Goal: Information Seeking & Learning: Learn about a topic

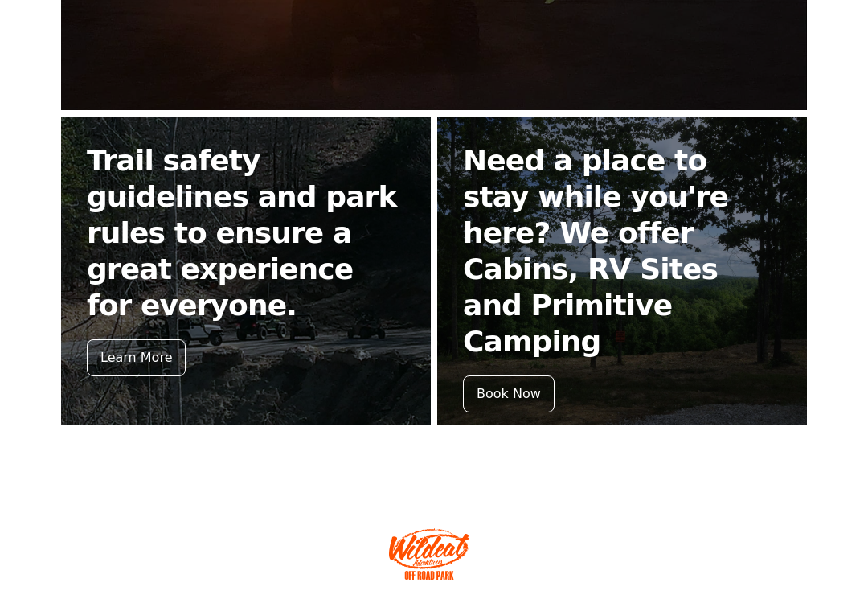
scroll to position [662, 0]
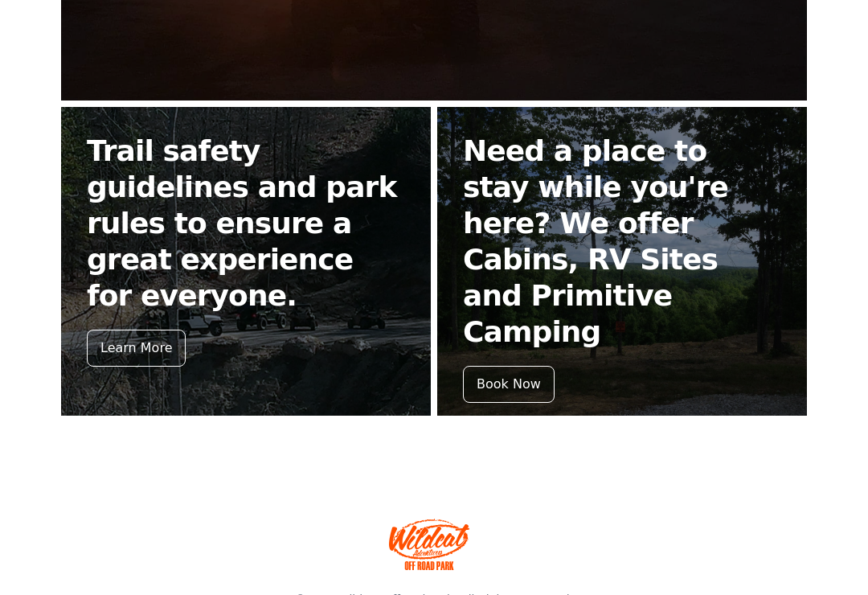
click at [141, 329] on div "Learn More" at bounding box center [136, 347] width 99 height 37
click at [519, 366] on div "Book Now" at bounding box center [509, 384] width 92 height 37
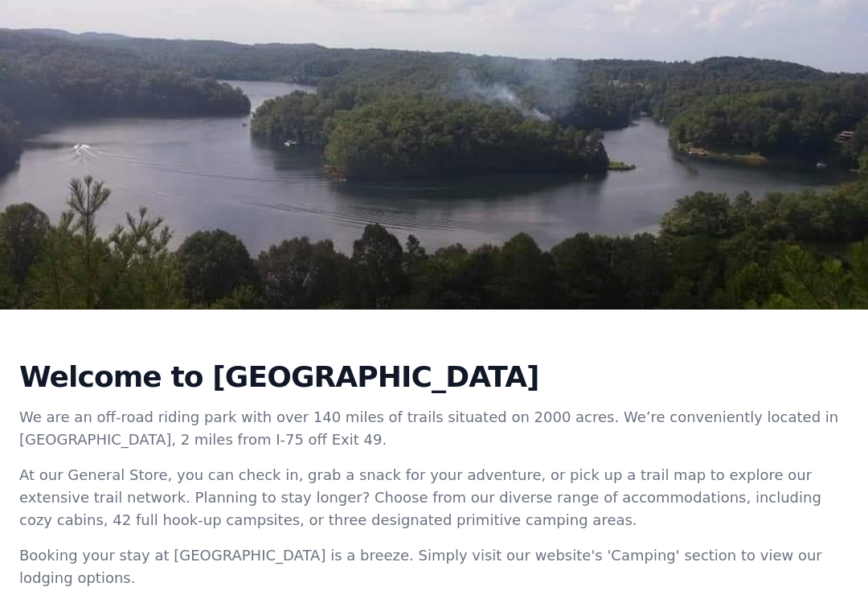
scroll to position [211, 0]
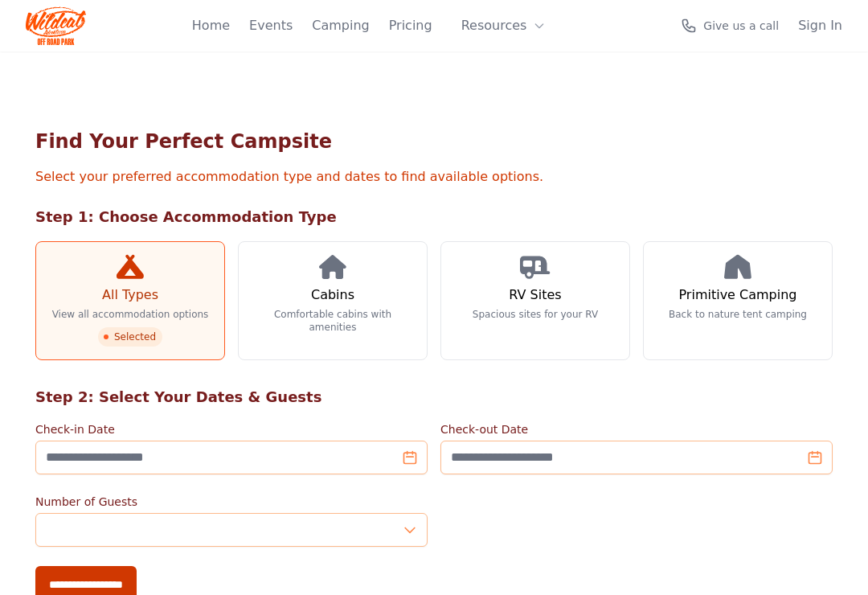
click at [572, 294] on link "RV Sites Spacious sites for your RV" at bounding box center [535, 300] width 190 height 119
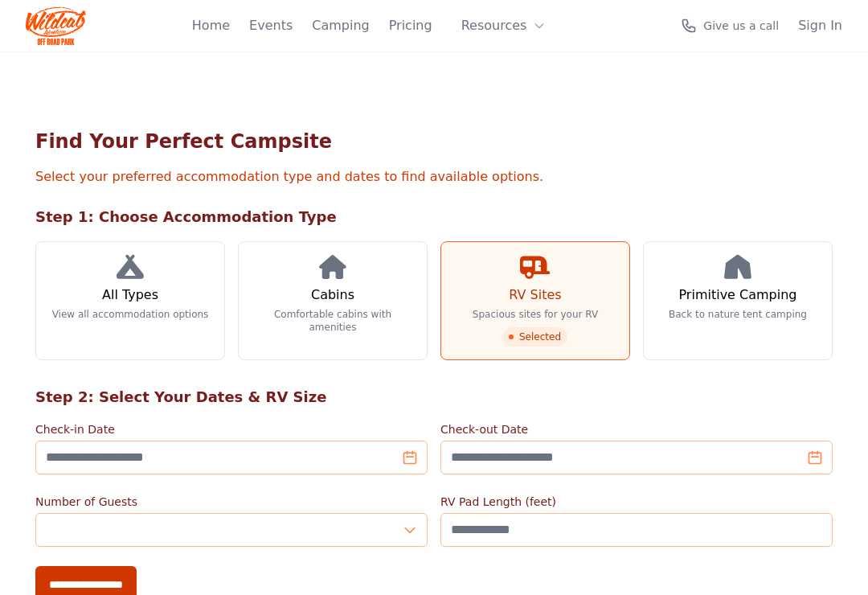
click at [538, 334] on span "Selected" at bounding box center [535, 336] width 64 height 19
click at [742, 302] on h3 "Primitive Camping" at bounding box center [738, 294] width 118 height 19
click at [215, 34] on link "Home" at bounding box center [211, 25] width 38 height 19
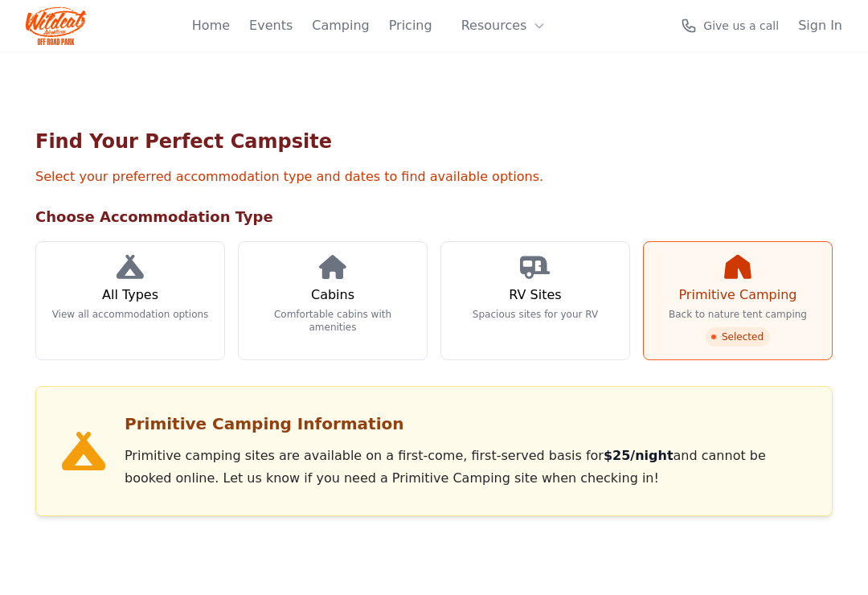
click at [546, 317] on p "Spacious sites for your RV" at bounding box center [535, 314] width 125 height 13
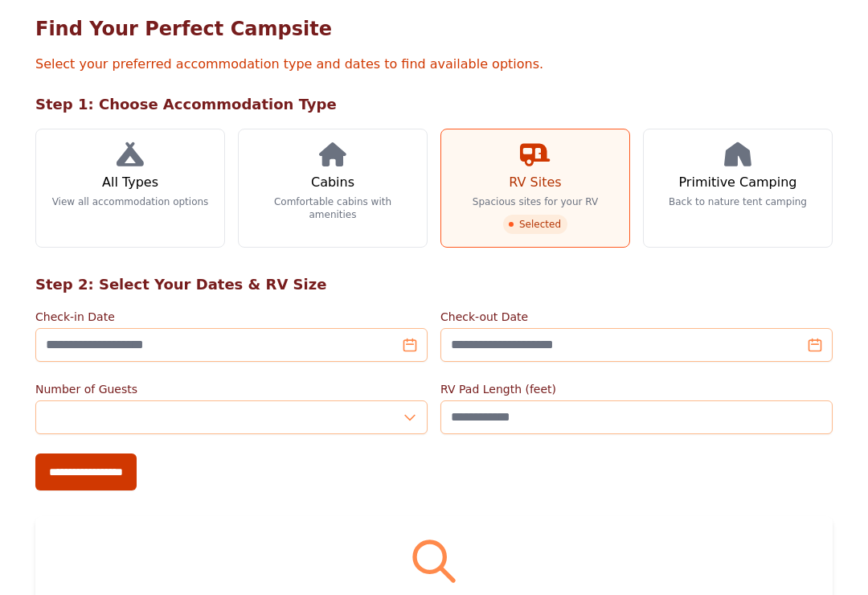
scroll to position [125, 0]
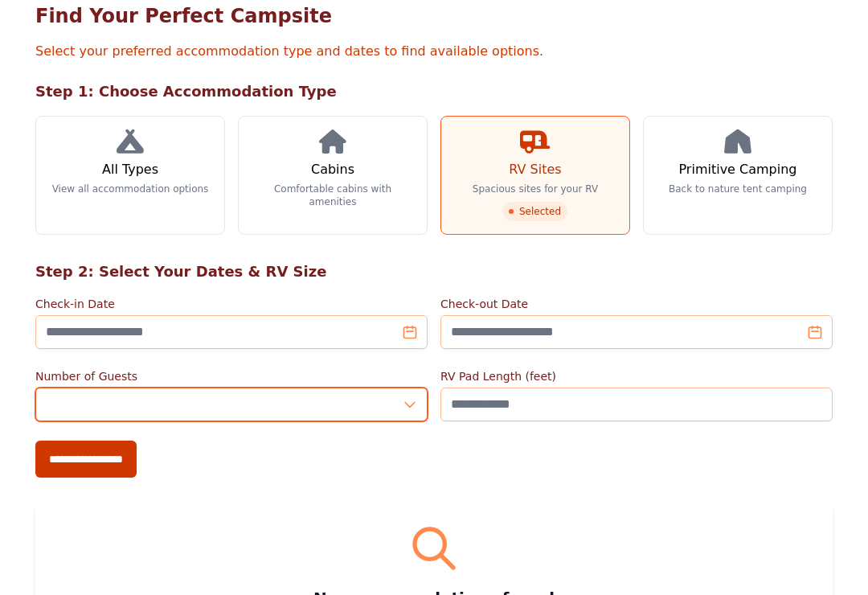
click at [262, 407] on input "*" at bounding box center [231, 404] width 392 height 34
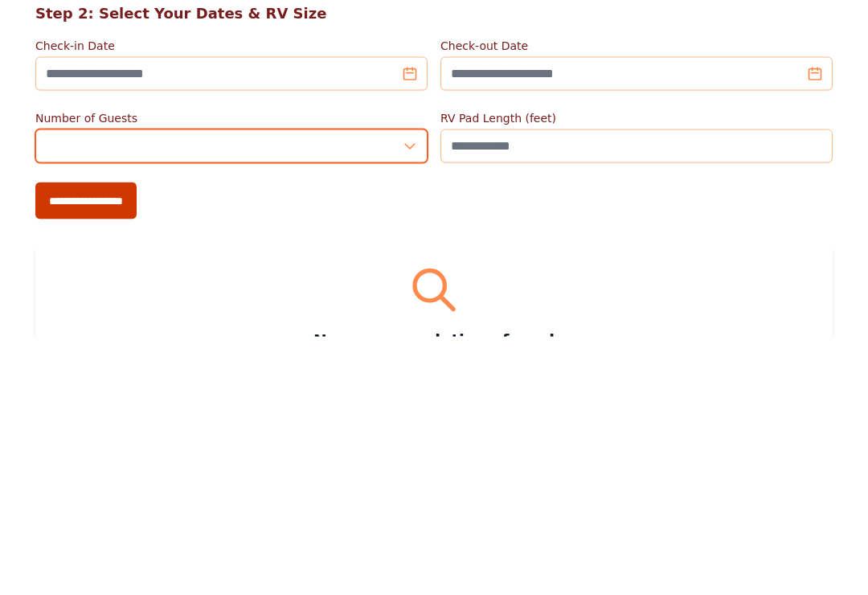
type input "*"
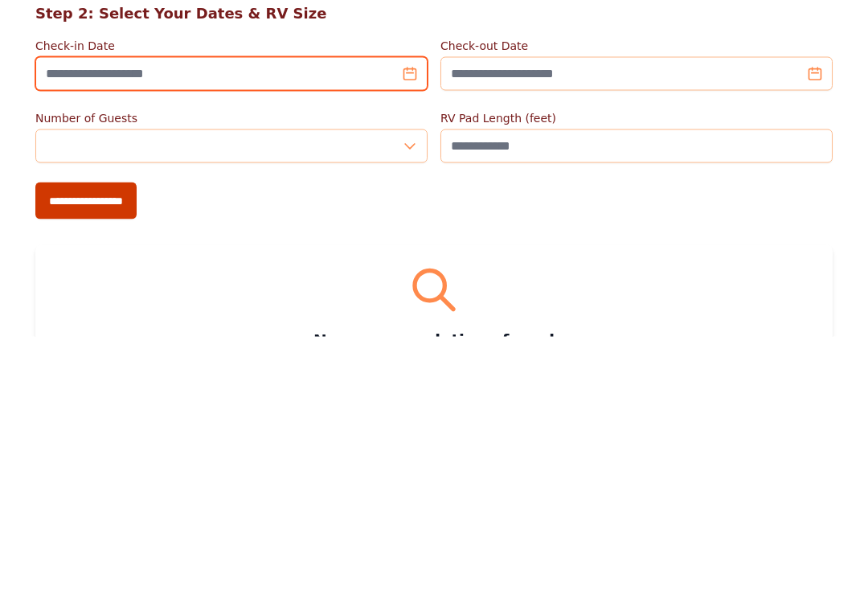
click at [69, 315] on input "Check-in Date" at bounding box center [231, 332] width 392 height 34
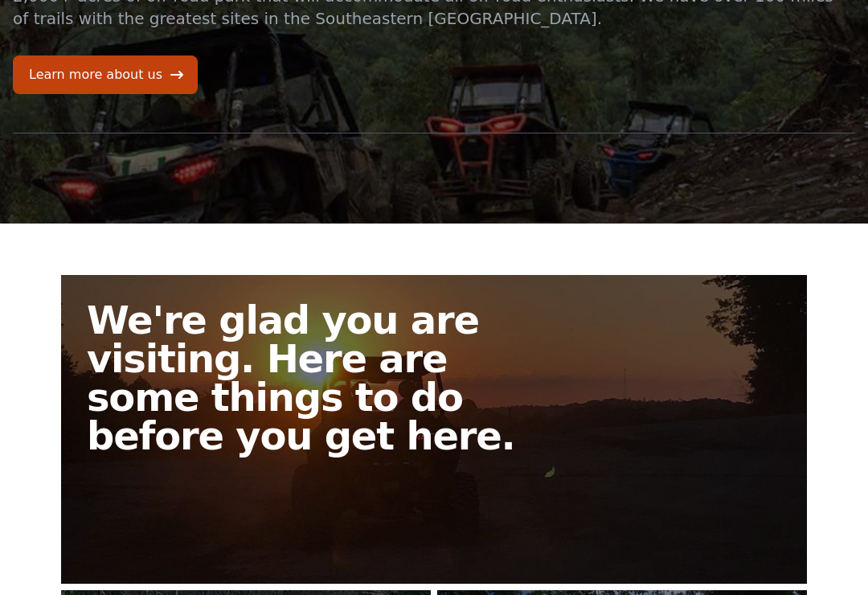
scroll to position [170, 0]
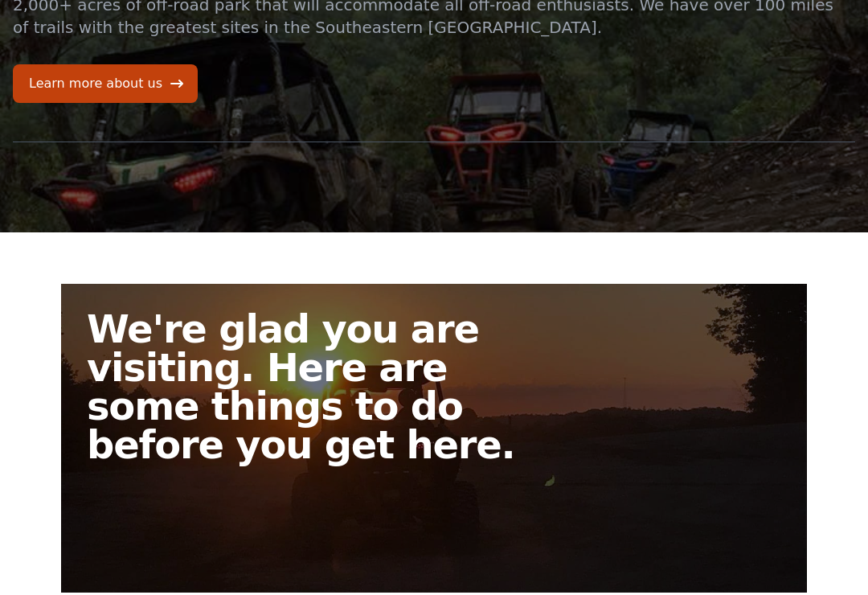
click at [76, 99] on link "Learn more about us" at bounding box center [105, 83] width 185 height 39
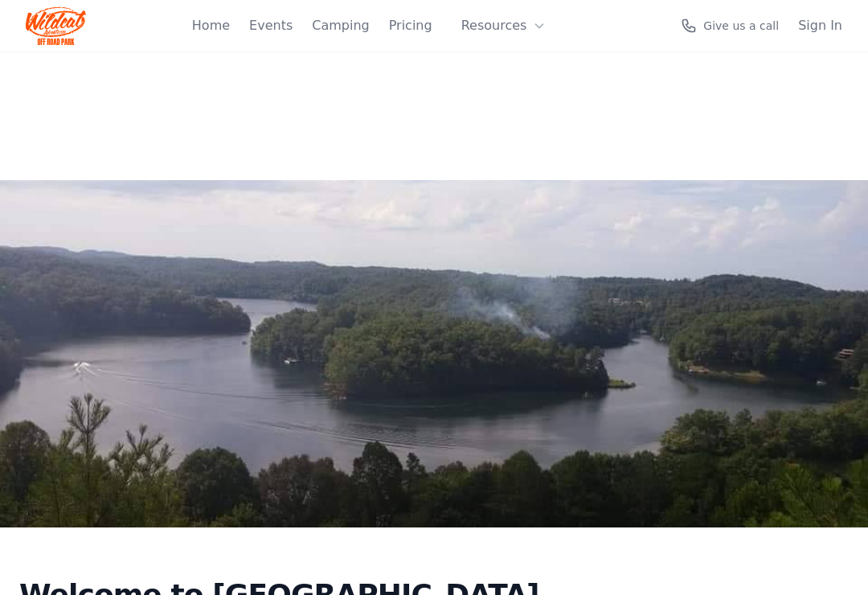
click at [338, 28] on link "Camping" at bounding box center [340, 25] width 57 height 19
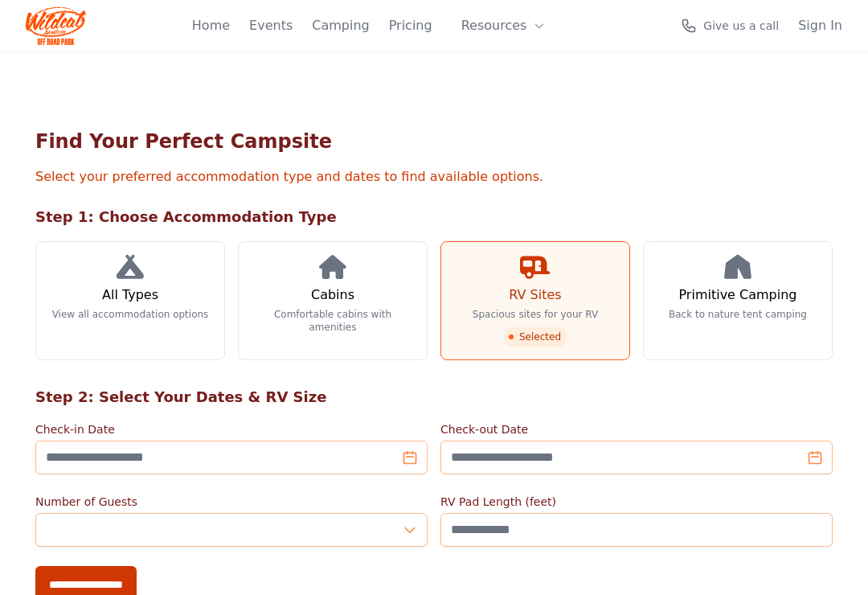
click at [411, 31] on link "Pricing" at bounding box center [410, 25] width 43 height 19
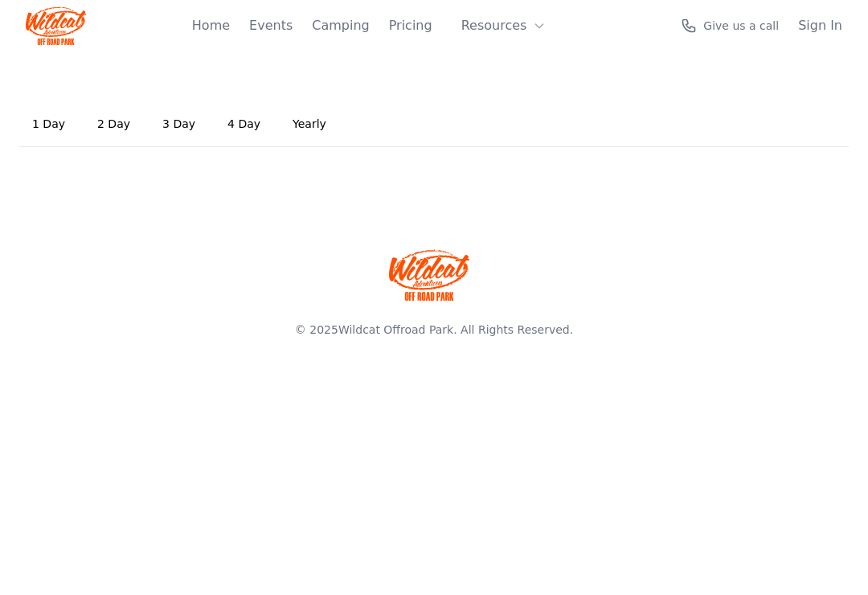
click at [108, 121] on link "2 Day" at bounding box center [113, 124] width 59 height 43
click at [121, 124] on link "2 Day" at bounding box center [113, 124] width 59 height 43
click at [491, 29] on button "Resources" at bounding box center [504, 26] width 104 height 32
click at [505, 35] on button "Resources" at bounding box center [504, 26] width 104 height 32
click at [501, 30] on button "Resources" at bounding box center [504, 26] width 104 height 32
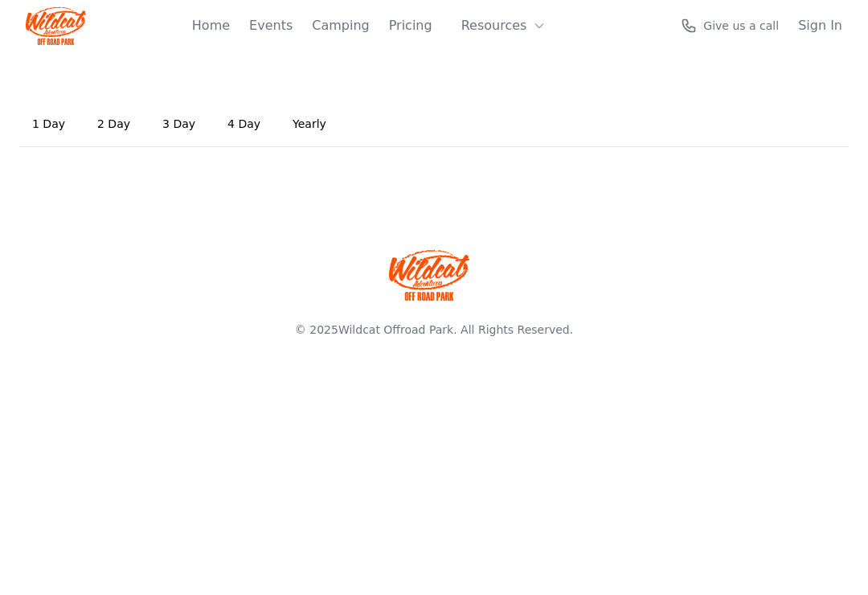
click at [538, 32] on button "Resources" at bounding box center [504, 26] width 104 height 32
click at [540, 24] on icon at bounding box center [539, 25] width 13 height 13
click at [533, 27] on icon at bounding box center [539, 25] width 13 height 13
click at [230, 29] on link "Home" at bounding box center [211, 25] width 38 height 19
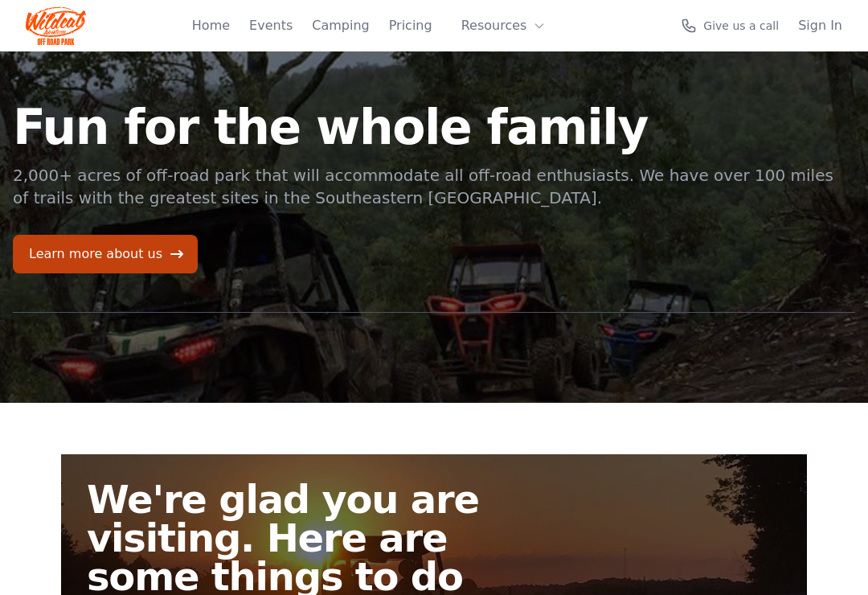
click at [282, 26] on link "Events" at bounding box center [270, 25] width 43 height 19
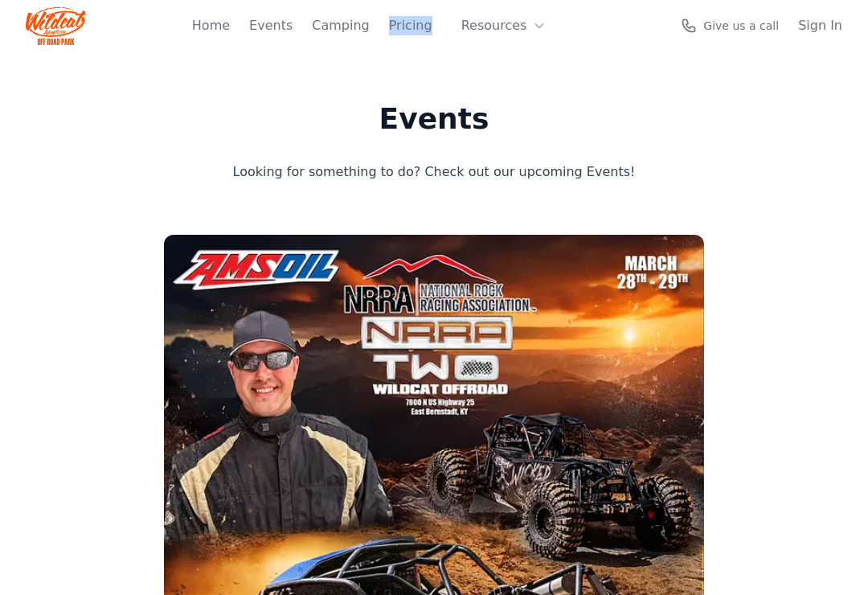
click at [414, 31] on link "Pricing" at bounding box center [410, 25] width 43 height 19
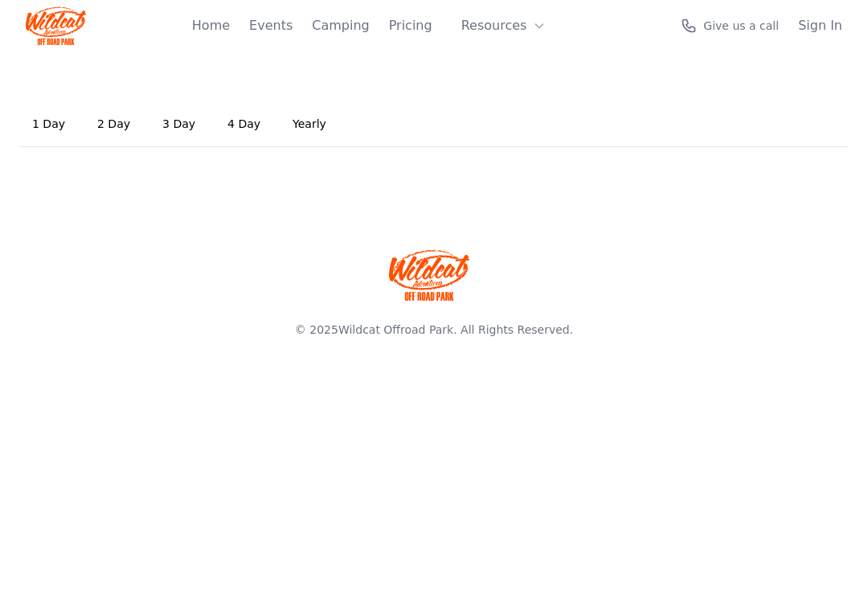
click at [114, 128] on link "2 Day" at bounding box center [113, 124] width 59 height 43
click at [114, 131] on link "2 Day" at bounding box center [113, 124] width 59 height 43
click at [116, 130] on link "2 Day" at bounding box center [113, 124] width 59 height 43
click at [149, 127] on link "3 Day" at bounding box center [178, 124] width 59 height 43
click at [301, 128] on link "Yearly" at bounding box center [309, 124] width 59 height 43
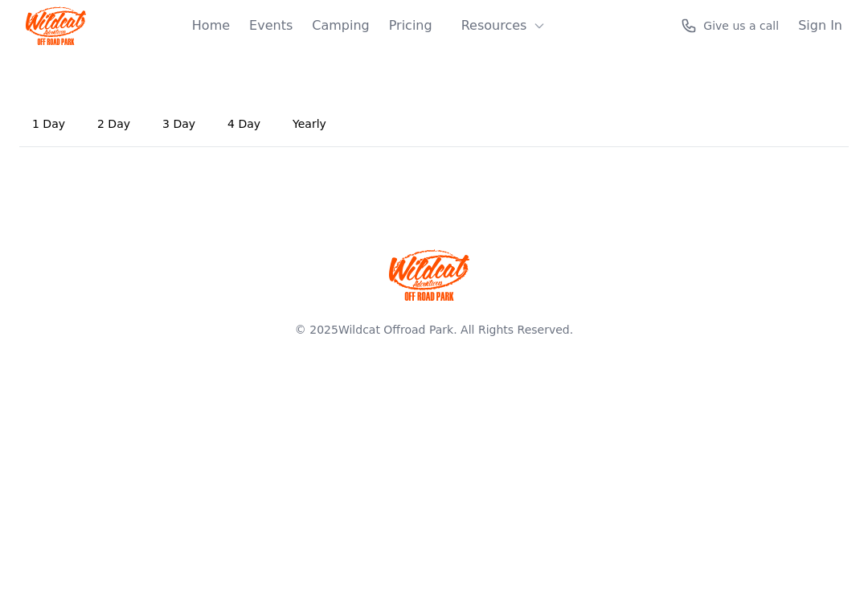
click at [238, 129] on link "4 Day" at bounding box center [244, 124] width 59 height 43
click at [178, 128] on link "3 Day" at bounding box center [178, 124] width 59 height 43
click at [510, 30] on button "Resources" at bounding box center [504, 26] width 104 height 32
click at [505, 34] on button "Resources" at bounding box center [504, 26] width 104 height 32
click at [230, 29] on link "Home" at bounding box center [211, 25] width 38 height 19
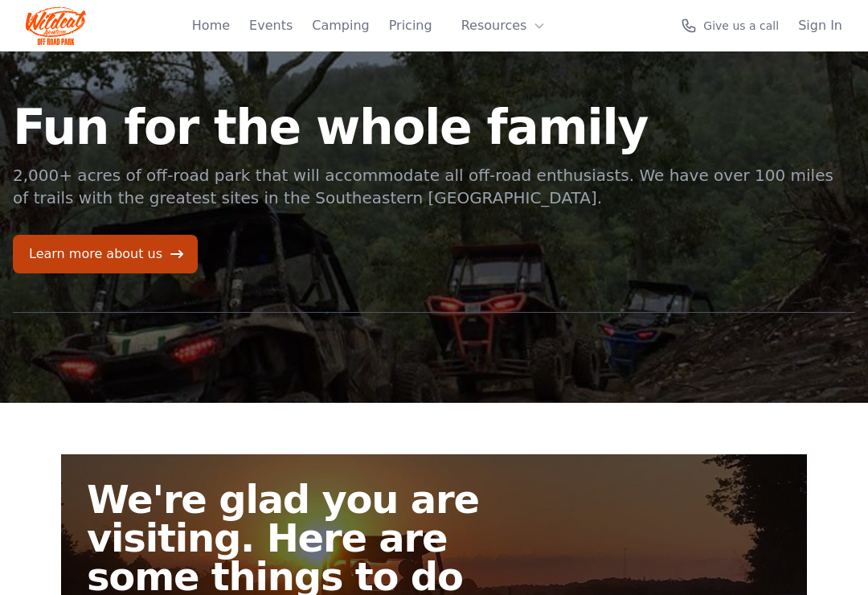
click at [121, 251] on link "Learn more about us" at bounding box center [105, 254] width 185 height 39
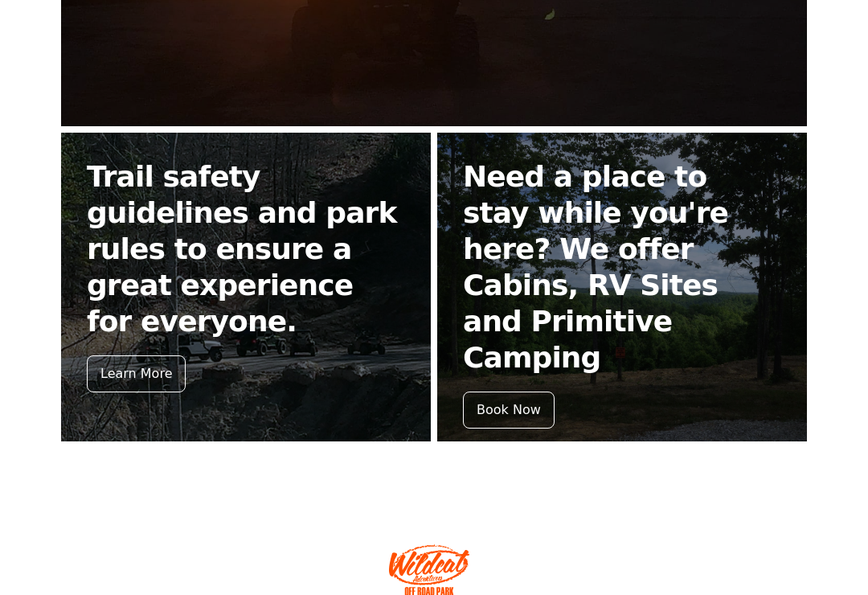
scroll to position [683, 0]
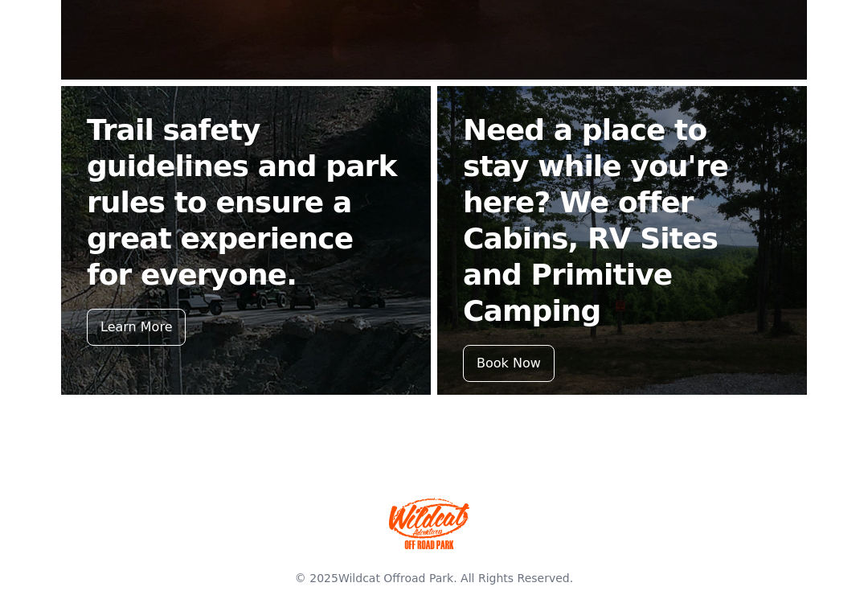
click at [425, 518] on img at bounding box center [429, 522] width 80 height 51
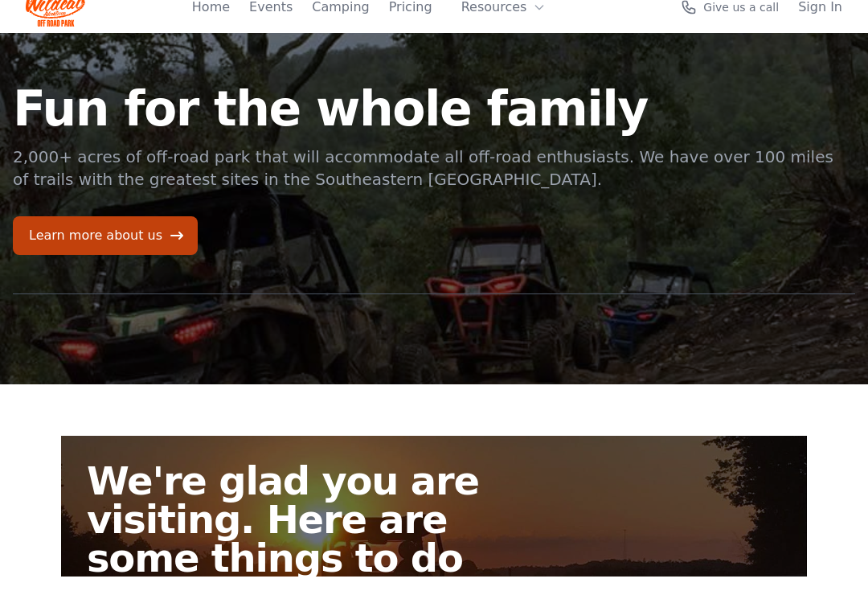
scroll to position [19, 0]
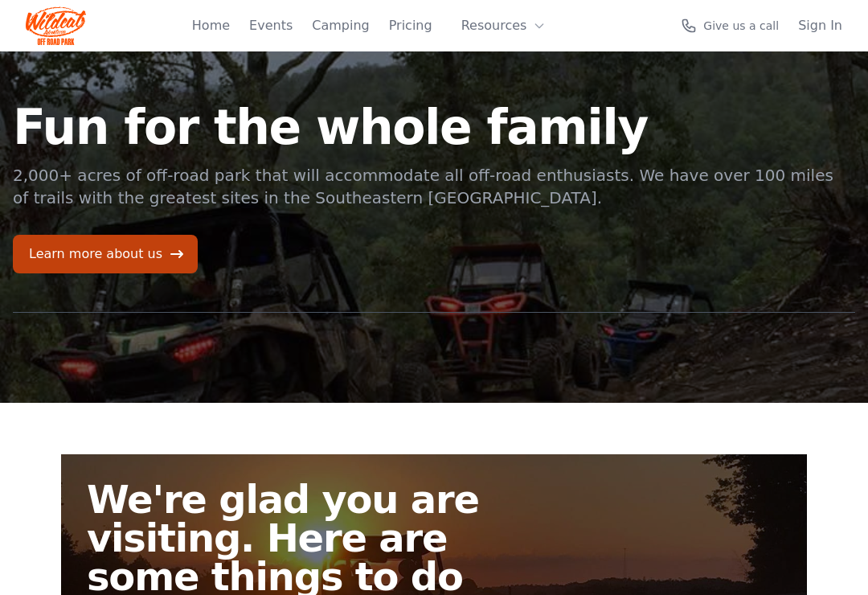
click at [122, 238] on link "Learn more about us" at bounding box center [105, 254] width 185 height 39
click at [225, 30] on link "Home" at bounding box center [211, 25] width 38 height 19
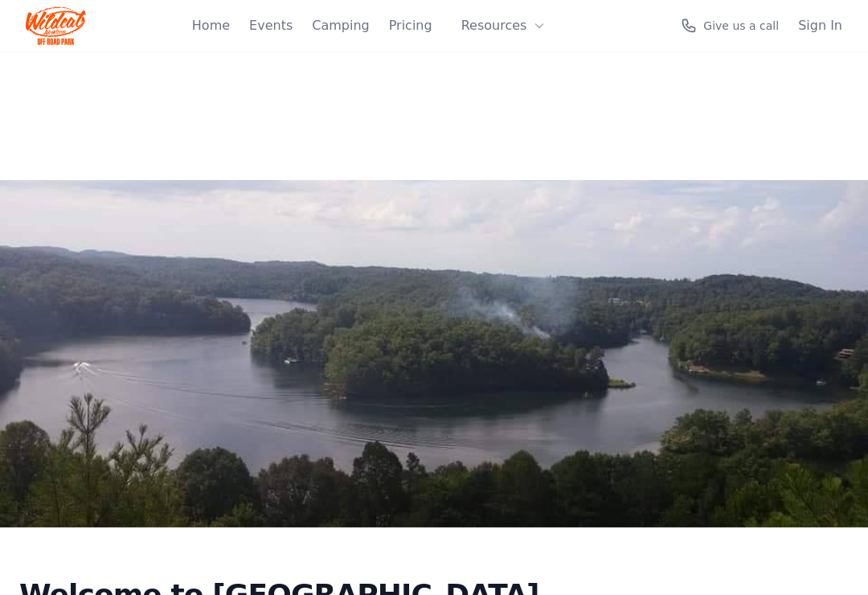
scroll to position [12, 0]
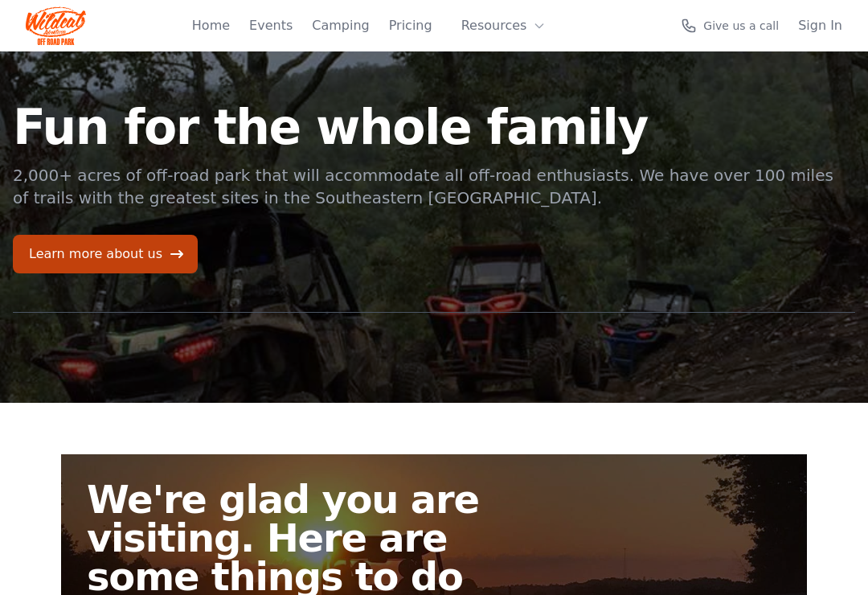
click at [135, 253] on link "Learn more about us" at bounding box center [105, 254] width 185 height 39
